Goal: Information Seeking & Learning: Find specific fact

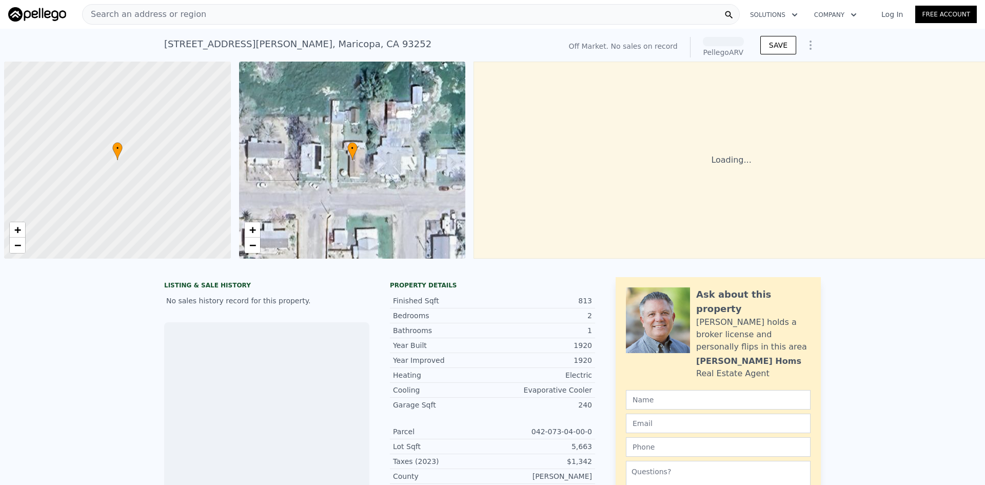
scroll to position [0, 4]
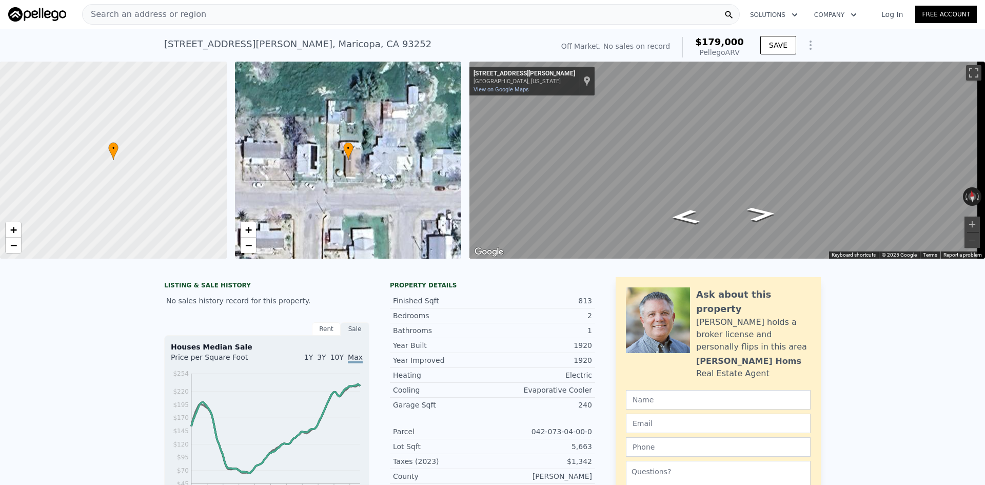
drag, startPoint x: 745, startPoint y: 52, endPoint x: 680, endPoint y: 31, distance: 68.0
click at [680, 31] on div "1005 Bush St , Maricopa , CA 93252 No sales on record (~ARV $179k ) Off Market.…" at bounding box center [492, 45] width 657 height 33
click at [704, 42] on span "$179,000" at bounding box center [719, 41] width 49 height 11
drag, startPoint x: 738, startPoint y: 51, endPoint x: 697, endPoint y: 44, distance: 42.2
click at [697, 44] on div "$179,000 Pellego ARV" at bounding box center [713, 47] width 62 height 21
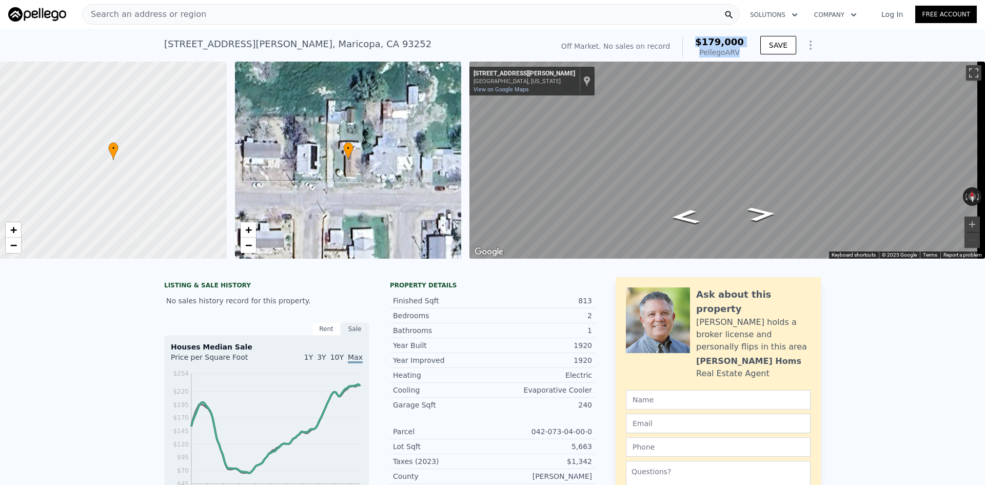
click at [697, 44] on div "$179,000 Pellego ARV" at bounding box center [713, 47] width 62 height 21
drag, startPoint x: 724, startPoint y: 45, endPoint x: 702, endPoint y: 44, distance: 22.1
click at [702, 44] on div "Off Market. No sales on record $179,000 Pellego ARV" at bounding box center [652, 47] width 191 height 29
click at [702, 44] on span "$179,000" at bounding box center [719, 41] width 49 height 11
